Goal: Task Accomplishment & Management: Manage account settings

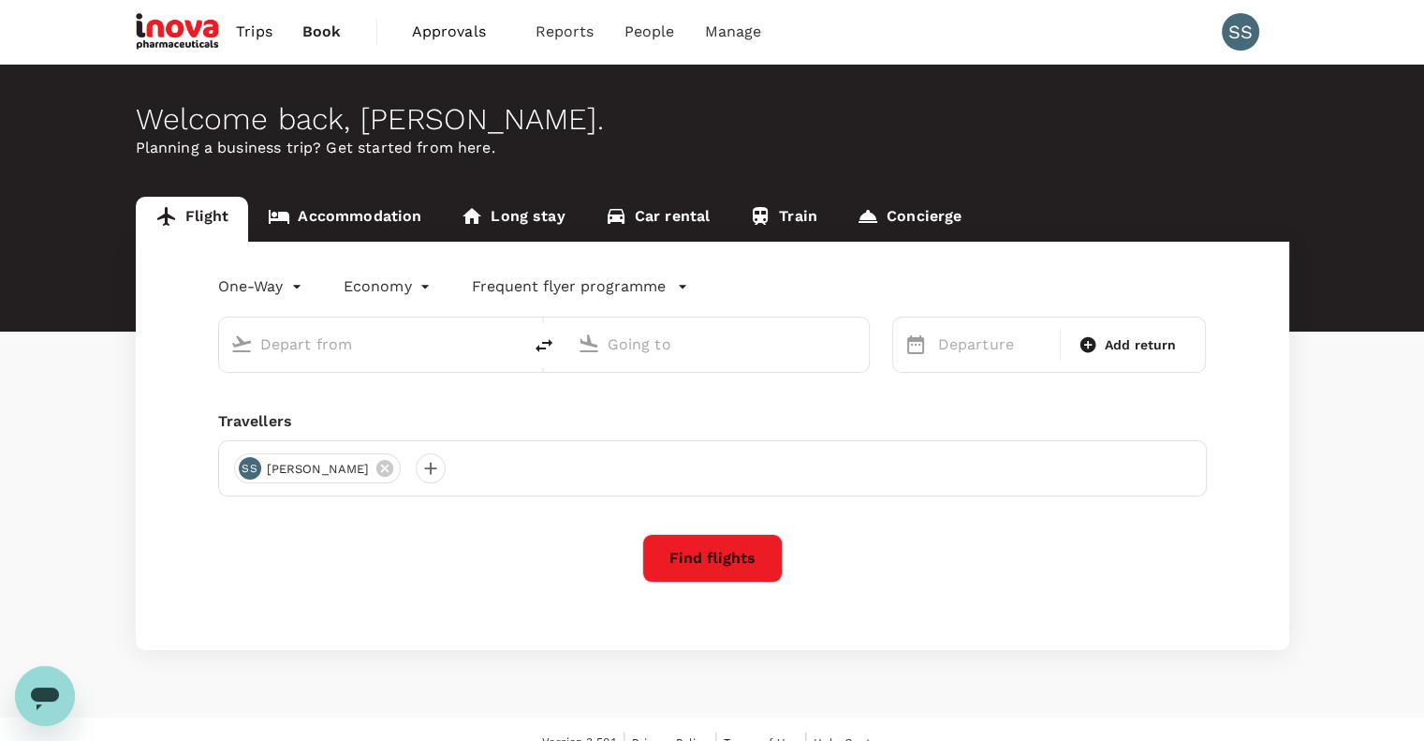
click at [442, 34] on span "Approvals" at bounding box center [459, 32] width 94 height 22
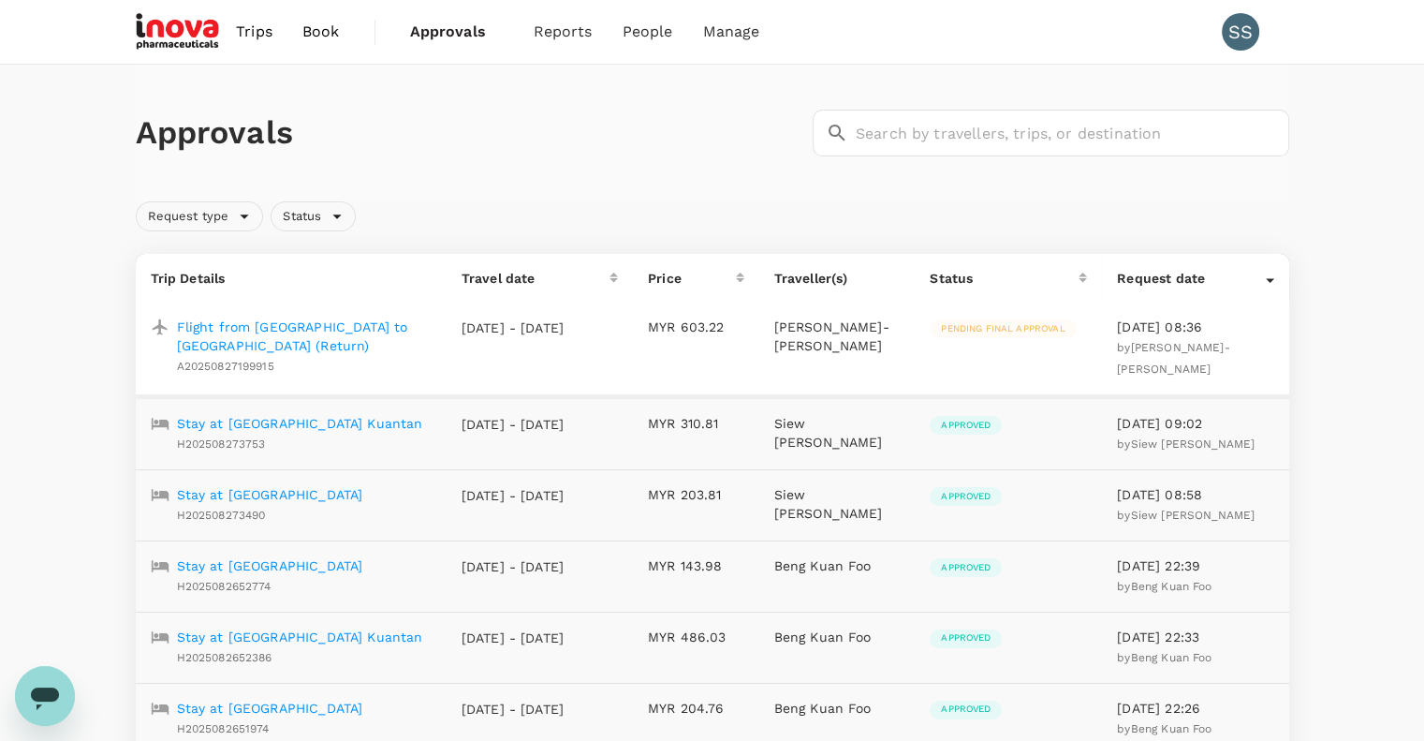
click at [323, 329] on p "Flight from [GEOGRAPHIC_DATA] to [GEOGRAPHIC_DATA] (Return)" at bounding box center [304, 335] width 255 height 37
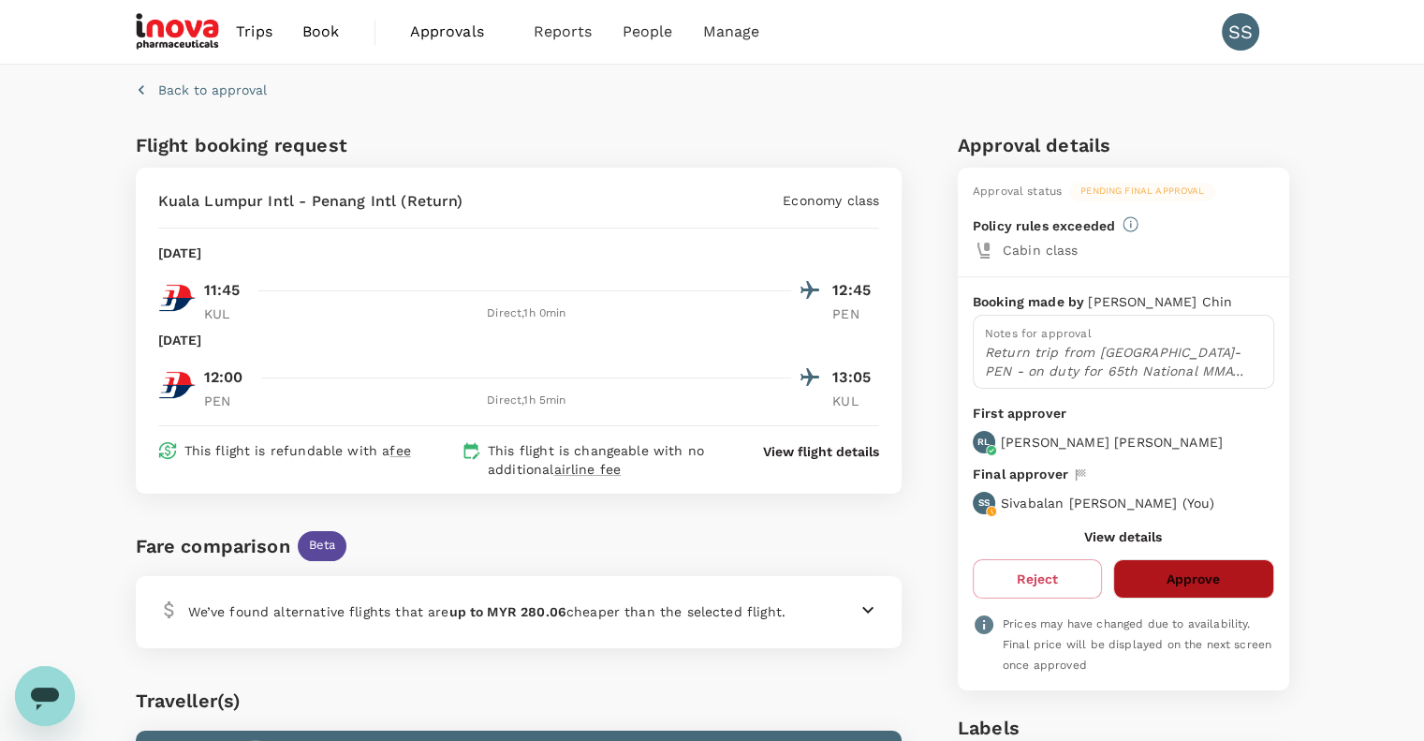
click at [1162, 580] on button "Approve" at bounding box center [1193, 578] width 160 height 39
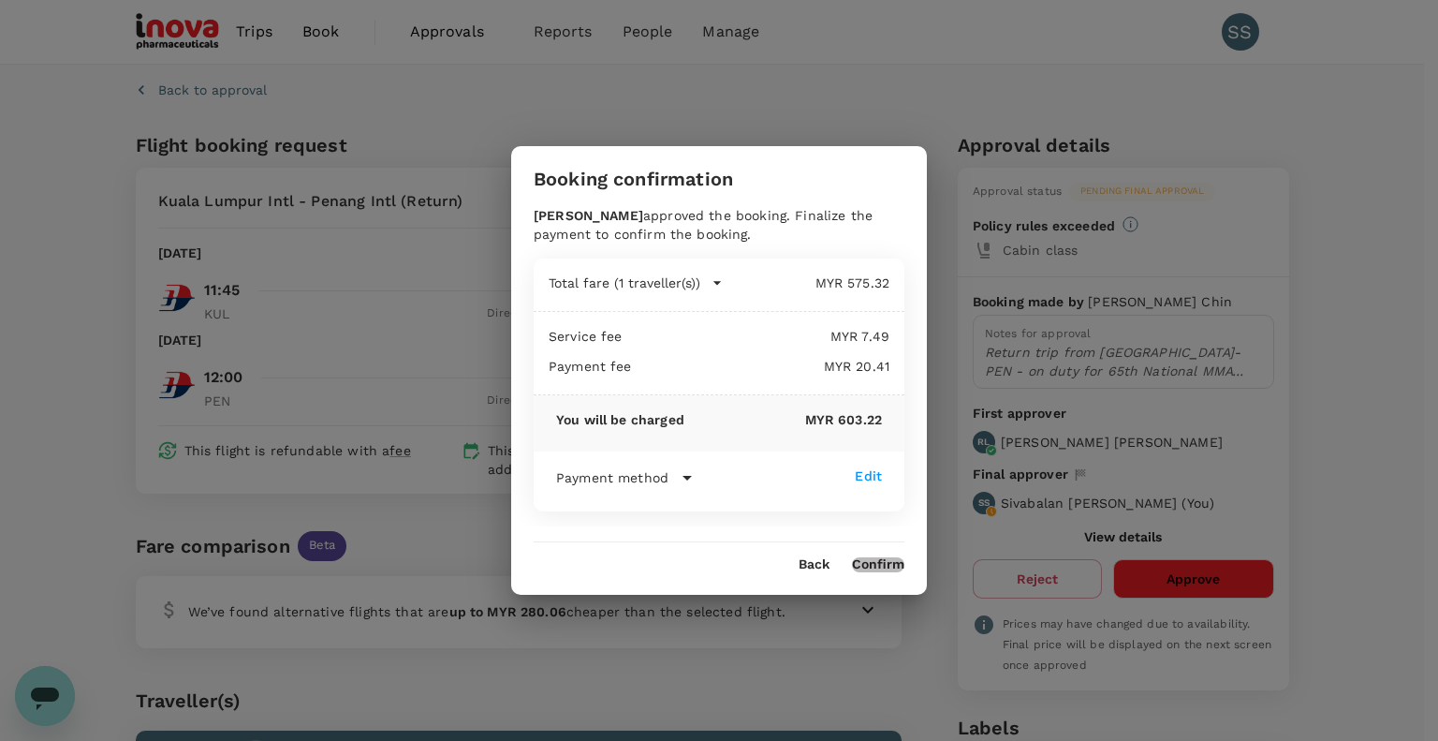
click at [869, 558] on button "Confirm" at bounding box center [878, 564] width 52 height 15
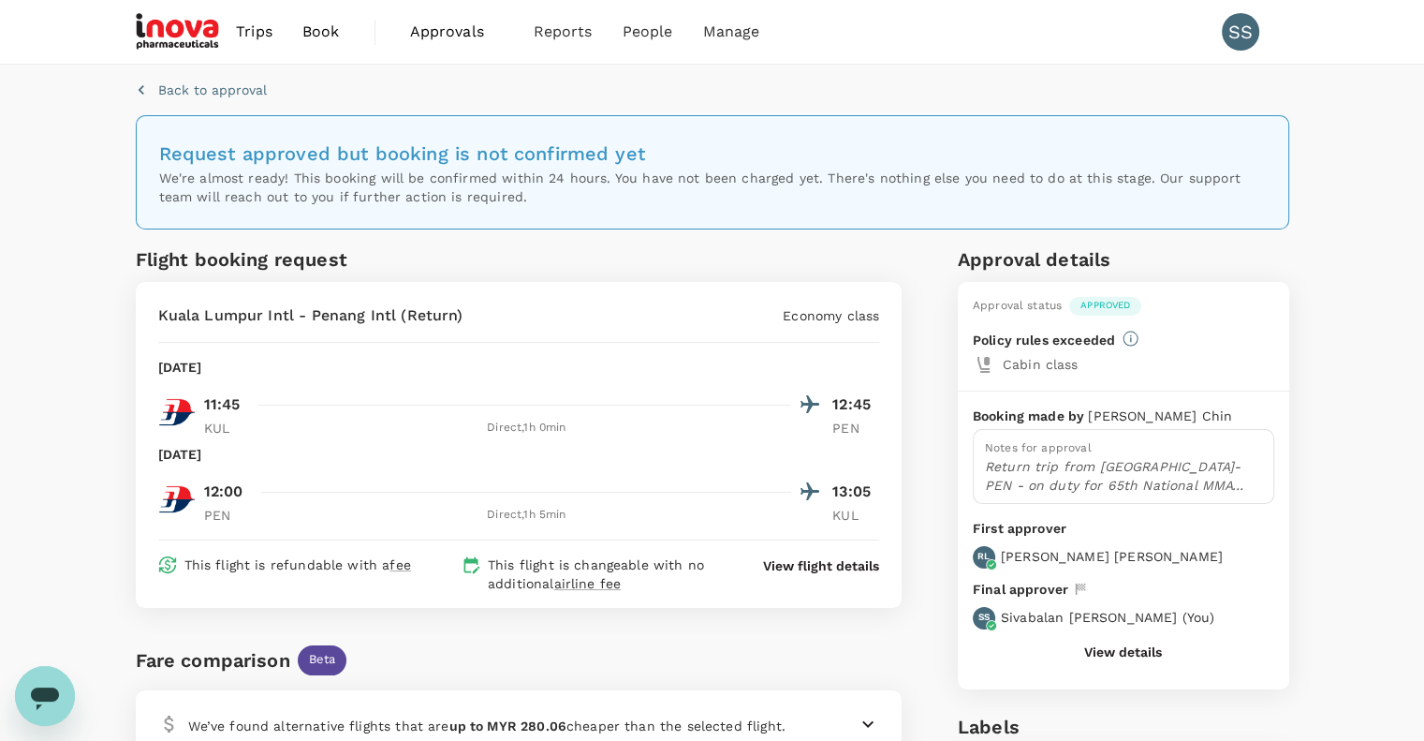
click at [446, 31] on span "Approvals" at bounding box center [457, 32] width 94 height 22
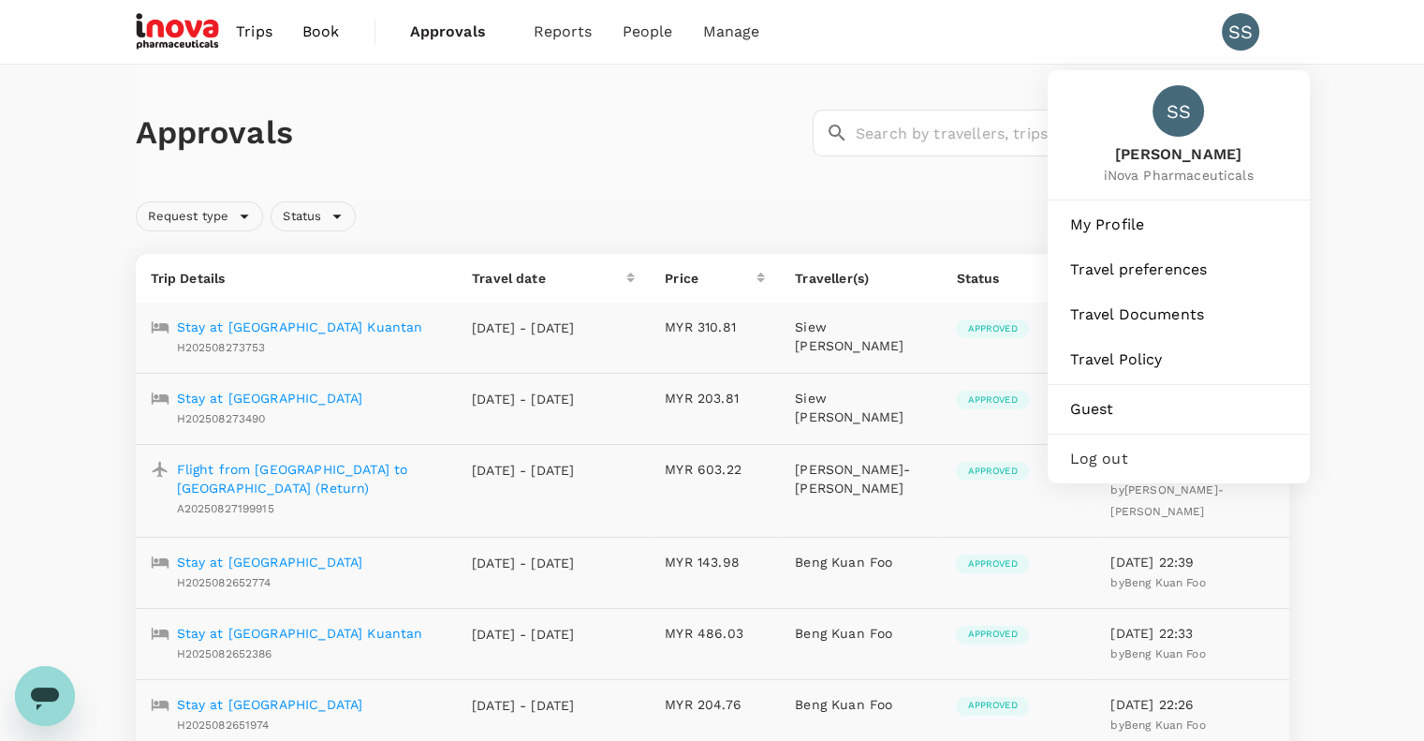
click at [1232, 30] on div "SS" at bounding box center [1240, 31] width 37 height 37
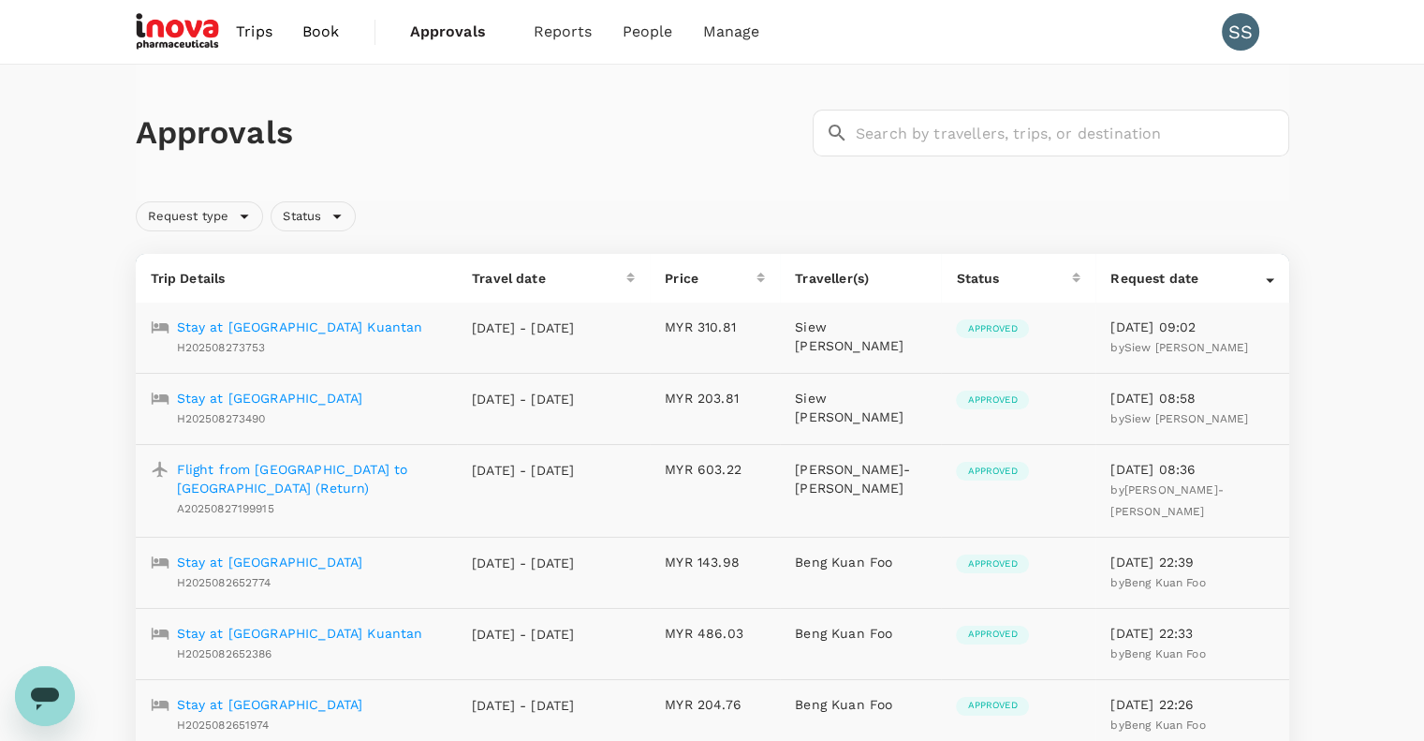
click at [1232, 30] on div "SS" at bounding box center [1240, 31] width 37 height 37
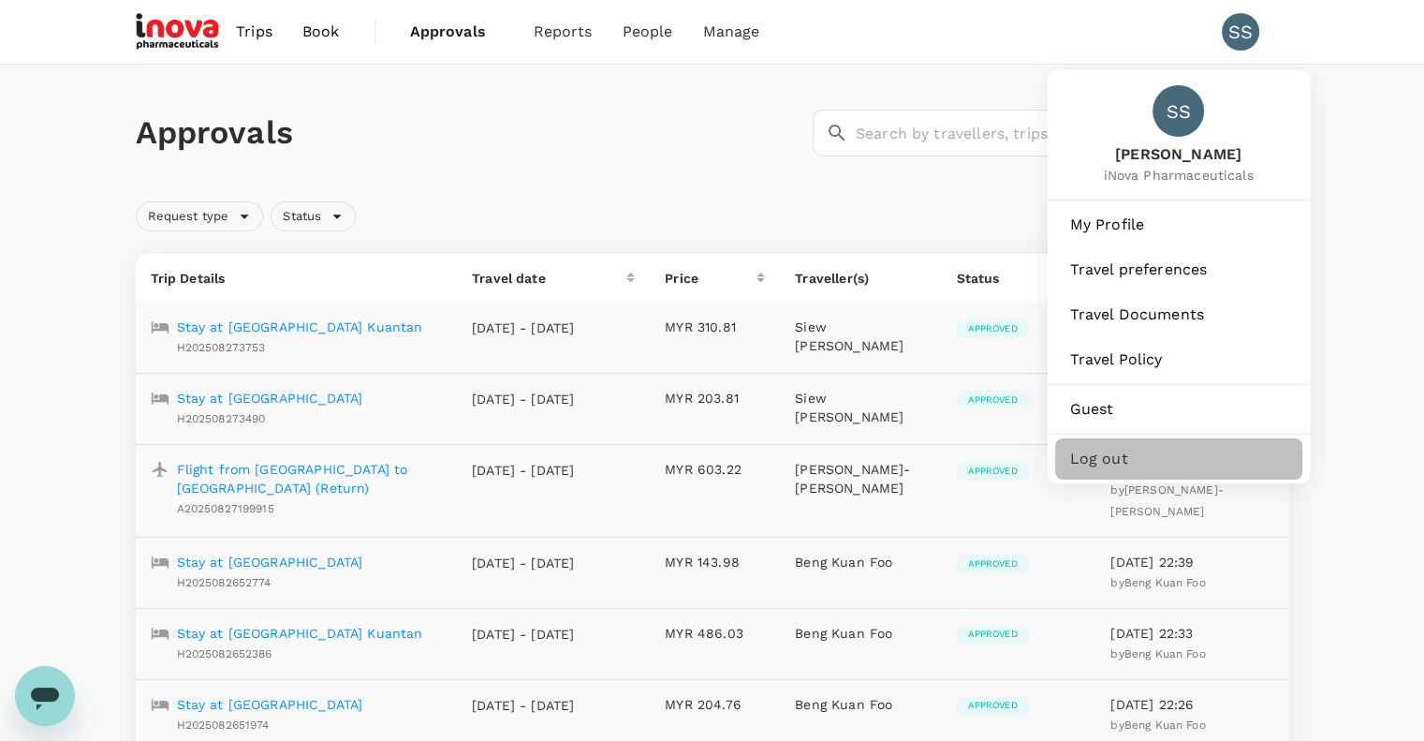
click at [1079, 456] on span "Log out" at bounding box center [1178, 459] width 217 height 22
